Goal: Entertainment & Leisure: Consume media (video, audio)

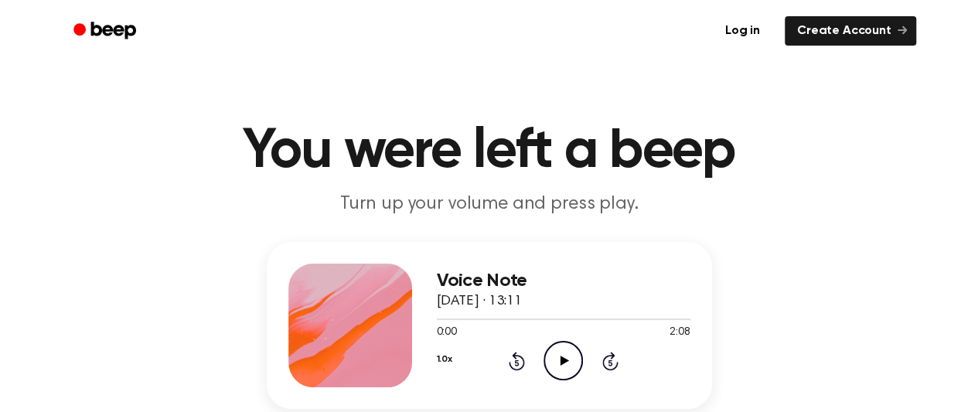
scroll to position [51, 0]
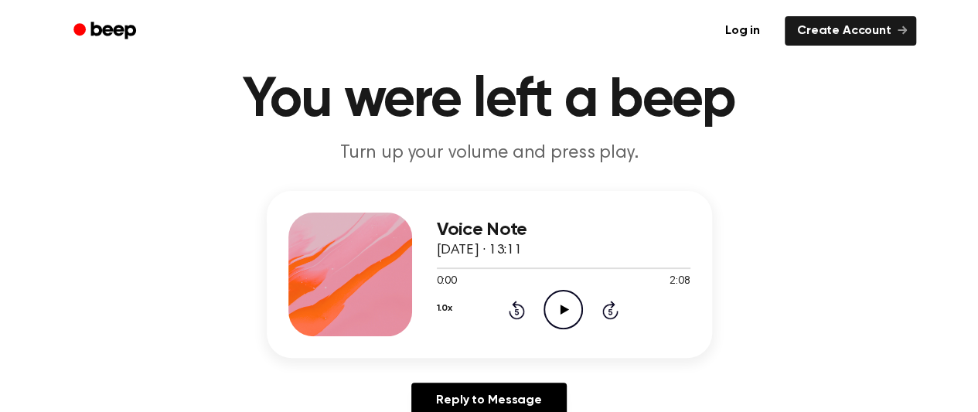
click at [575, 312] on icon "Play Audio" at bounding box center [562, 309] width 39 height 39
click at [547, 316] on icon "Pause Audio" at bounding box center [562, 309] width 39 height 39
click at [569, 315] on icon "Play Audio" at bounding box center [562, 309] width 39 height 39
click at [513, 310] on icon "Rewind 5 seconds" at bounding box center [516, 310] width 17 height 20
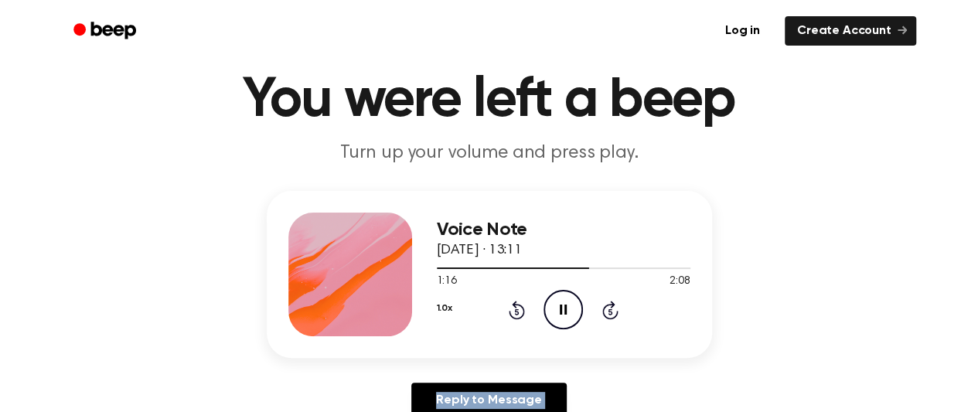
click at [513, 310] on icon "Rewind 5 seconds" at bounding box center [516, 310] width 17 height 20
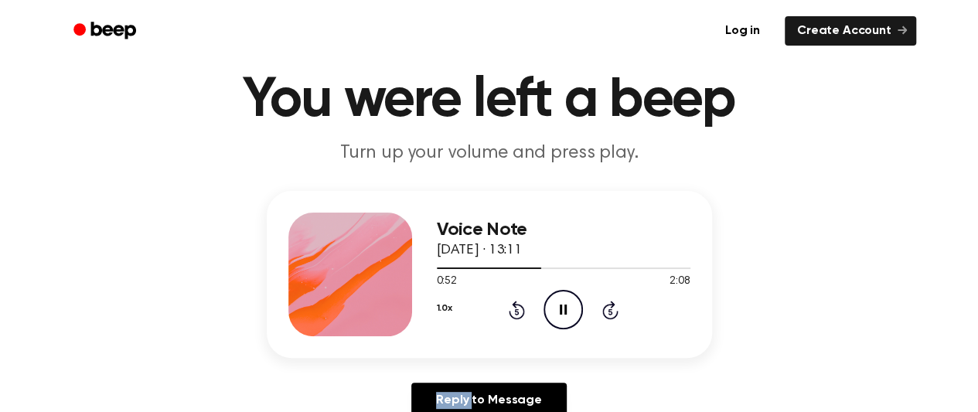
click at [513, 310] on icon "Rewind 5 seconds" at bounding box center [516, 310] width 17 height 20
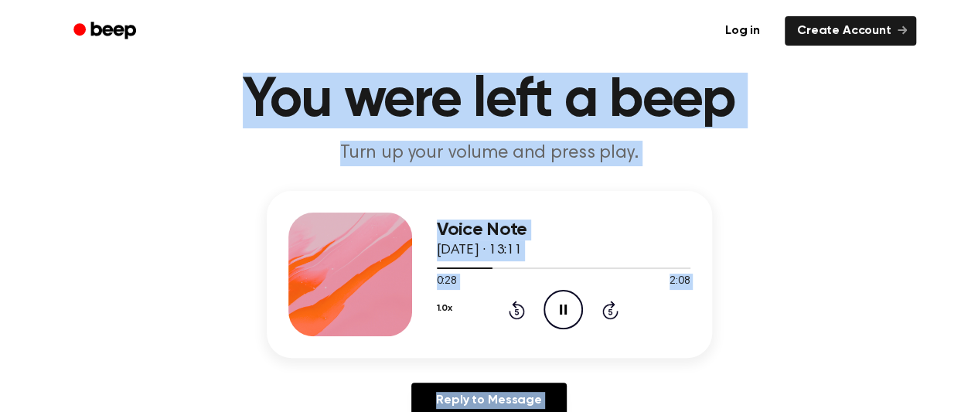
drag, startPoint x: 513, startPoint y: 310, endPoint x: 989, endPoint y: -107, distance: 632.7
